Goal: Navigation & Orientation: Find specific page/section

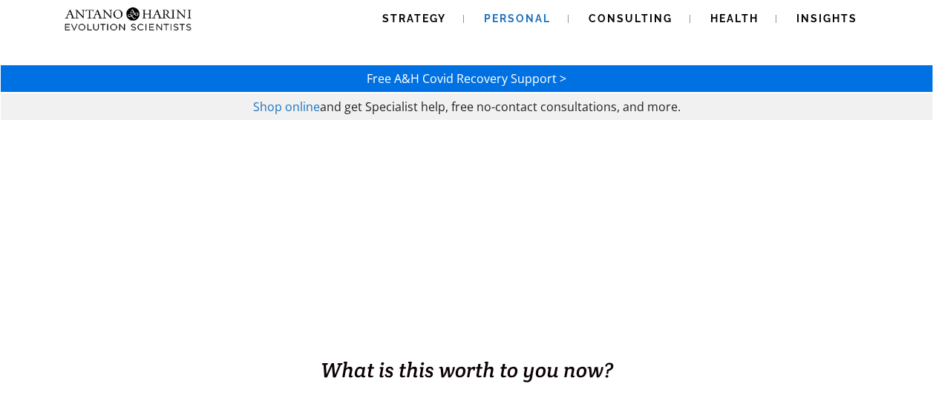
click at [527, 18] on span "Personal" at bounding box center [517, 19] width 67 height 12
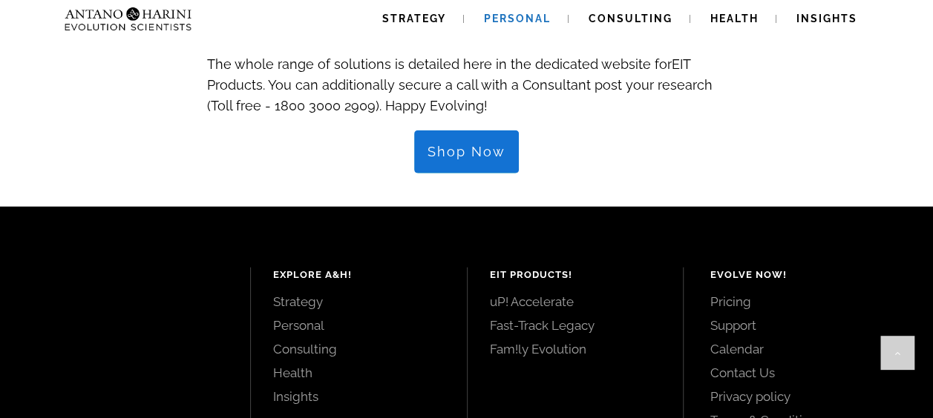
scroll to position [1718, 0]
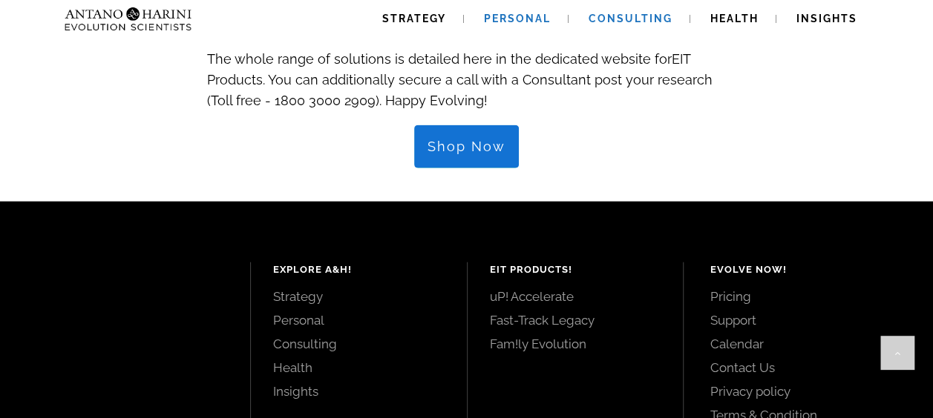
click at [649, 25] on link "Consulting" at bounding box center [629, 19] width 119 height 38
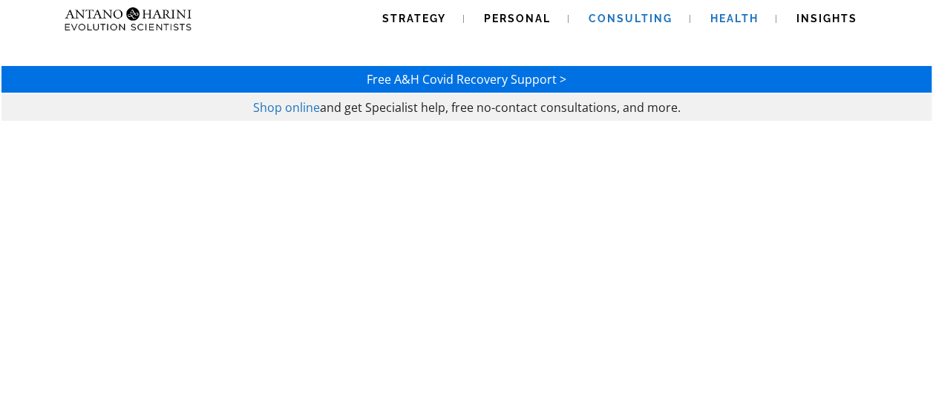
click at [726, 22] on span "Health" at bounding box center [734, 19] width 48 height 12
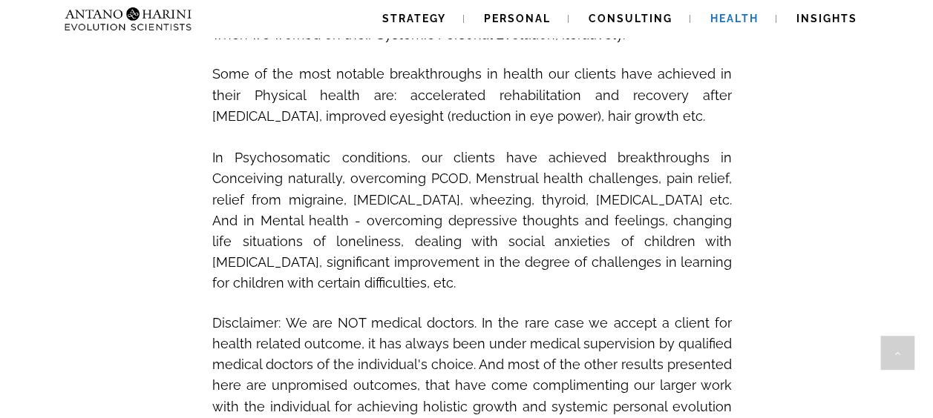
scroll to position [1367, 0]
